Goal: Transaction & Acquisition: Purchase product/service

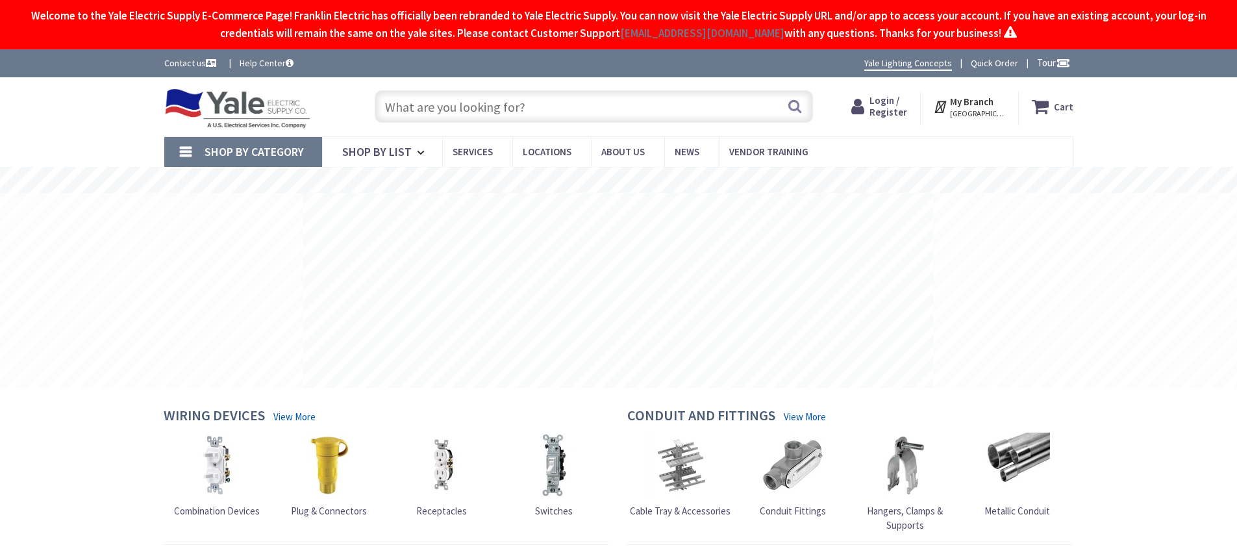
click at [550, 109] on input "text" at bounding box center [594, 106] width 438 height 32
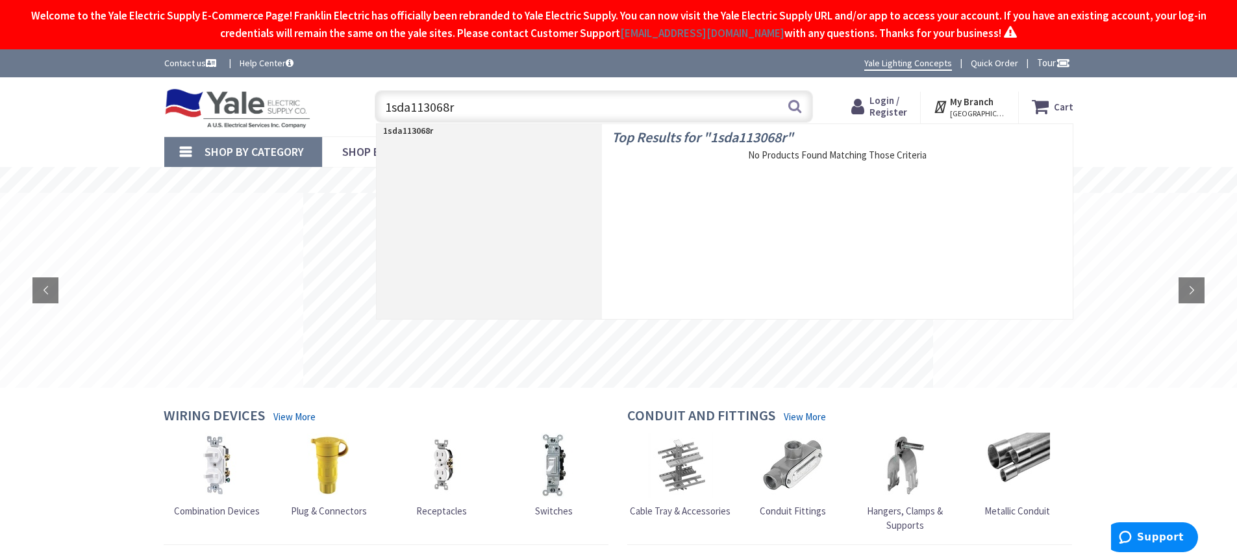
type input "1sda113068r1"
